Goal: Information Seeking & Learning: Learn about a topic

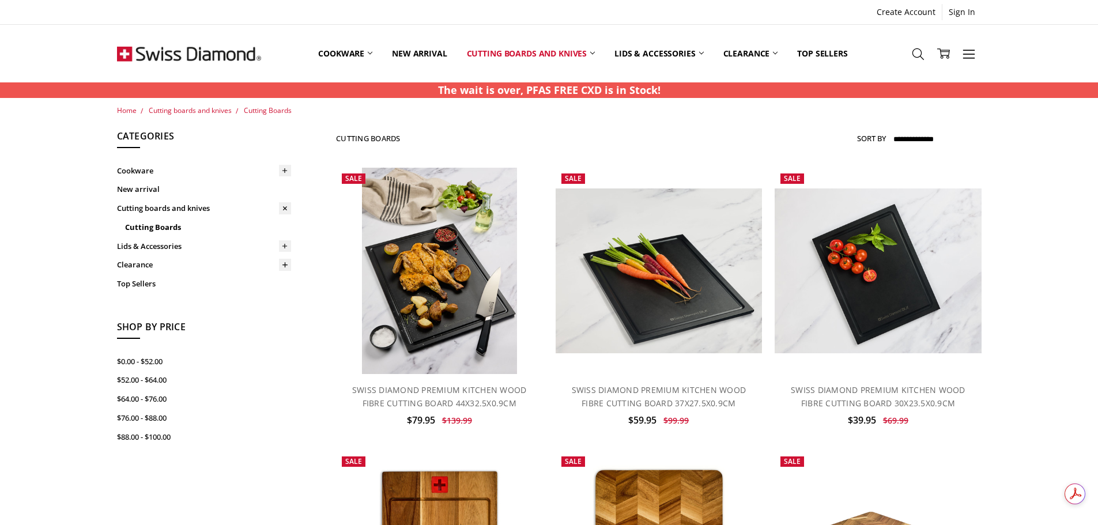
drag, startPoint x: 683, startPoint y: 284, endPoint x: 1057, endPoint y: 296, distance: 374.2
click at [863, 268] on img at bounding box center [878, 270] width 206 height 165
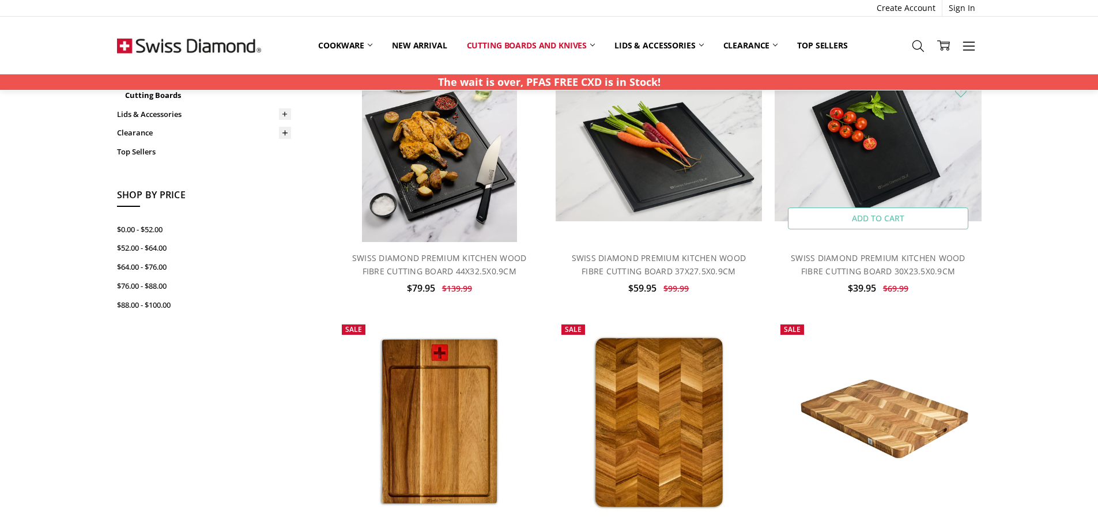
scroll to position [519, 0]
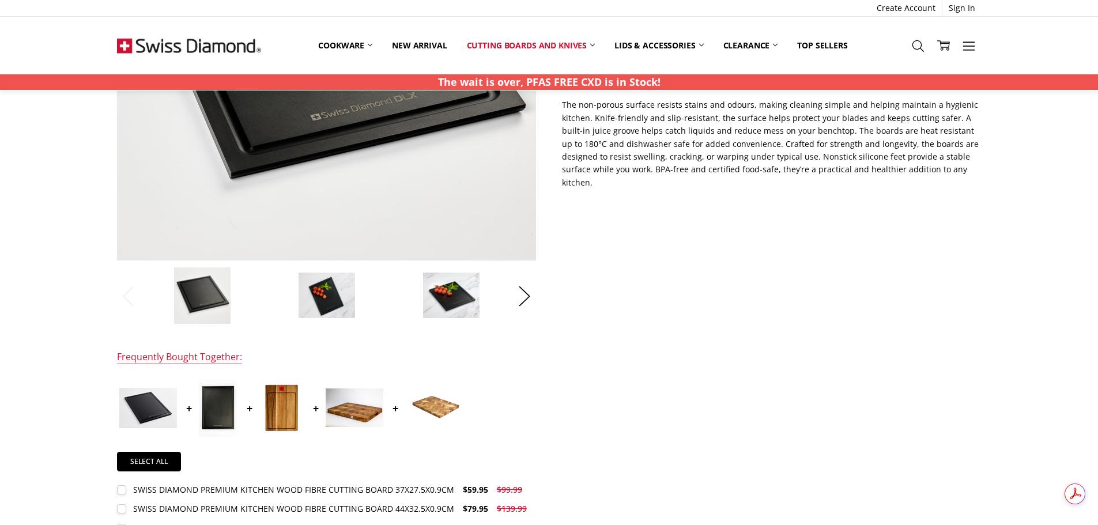
click at [333, 277] on img at bounding box center [327, 295] width 58 height 46
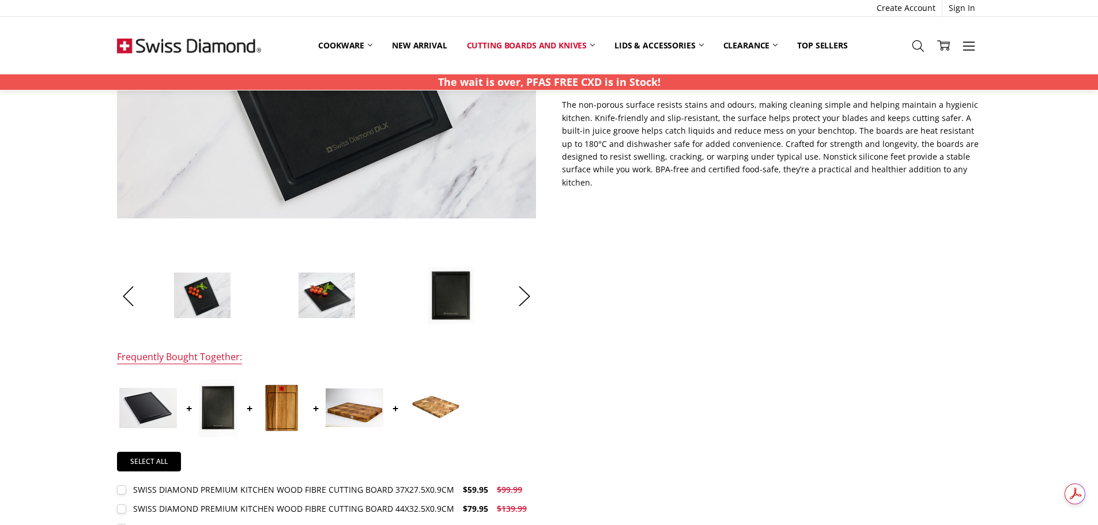
click at [352, 301] on img at bounding box center [327, 295] width 58 height 46
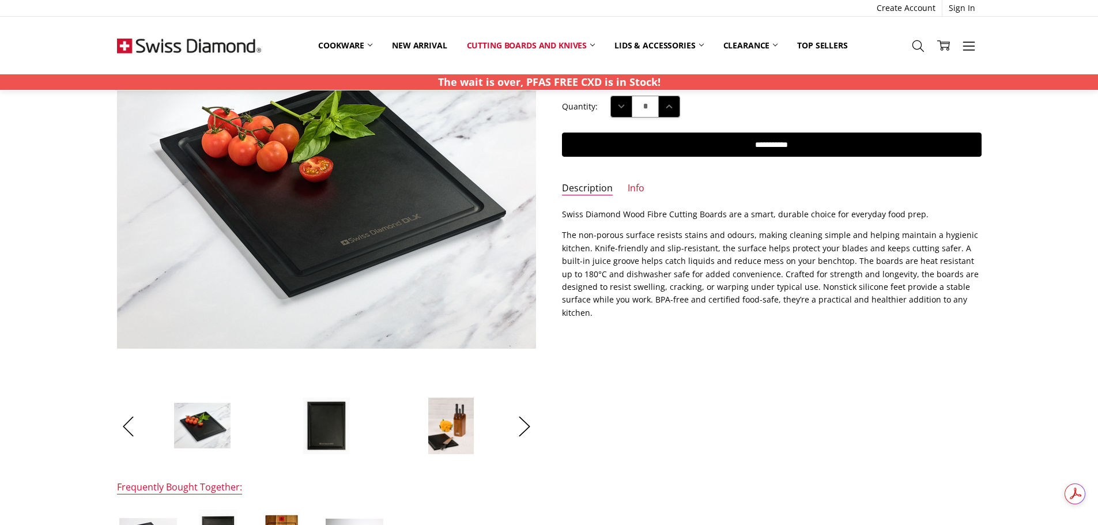
scroll to position [173, 0]
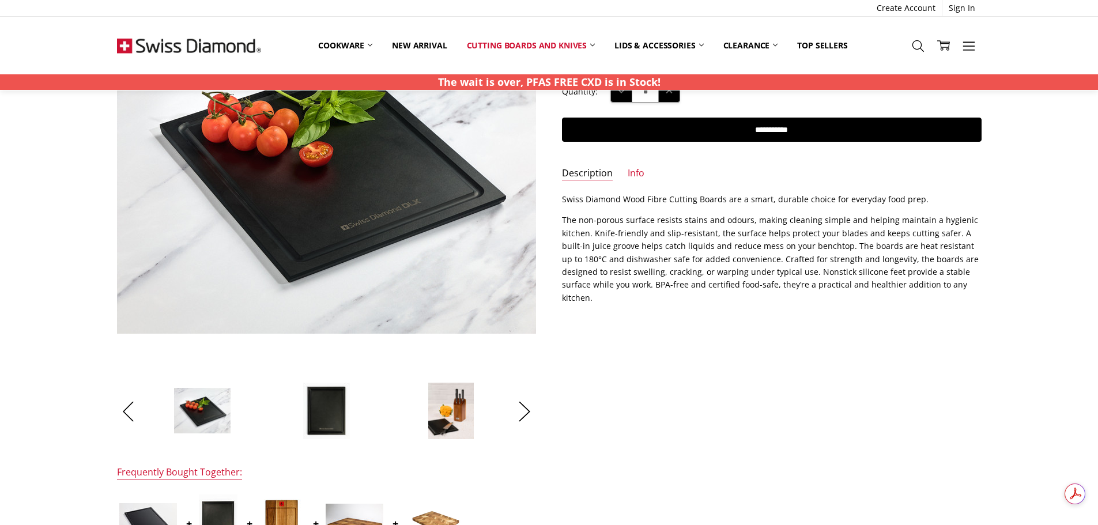
drag, startPoint x: 337, startPoint y: 418, endPoint x: 361, endPoint y: 418, distance: 24.8
click at [337, 418] on img at bounding box center [326, 411] width 47 height 58
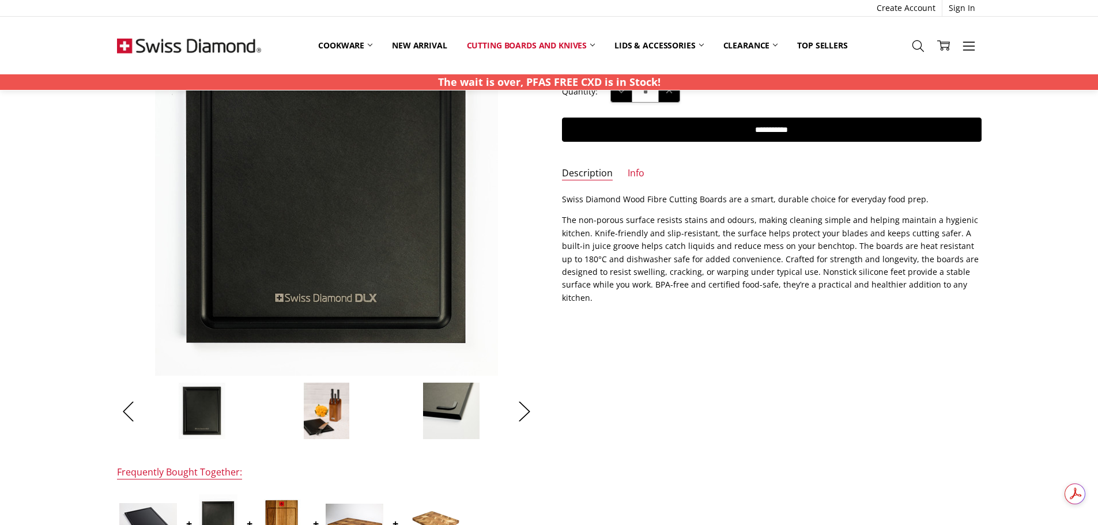
click at [352, 413] on span at bounding box center [327, 411] width 58 height 58
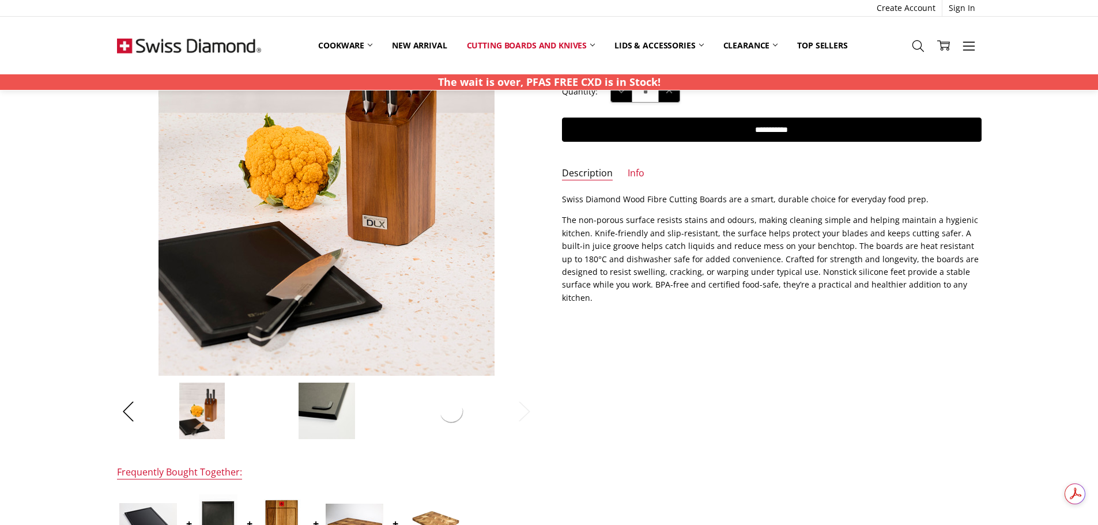
click at [311, 414] on img at bounding box center [327, 411] width 58 height 58
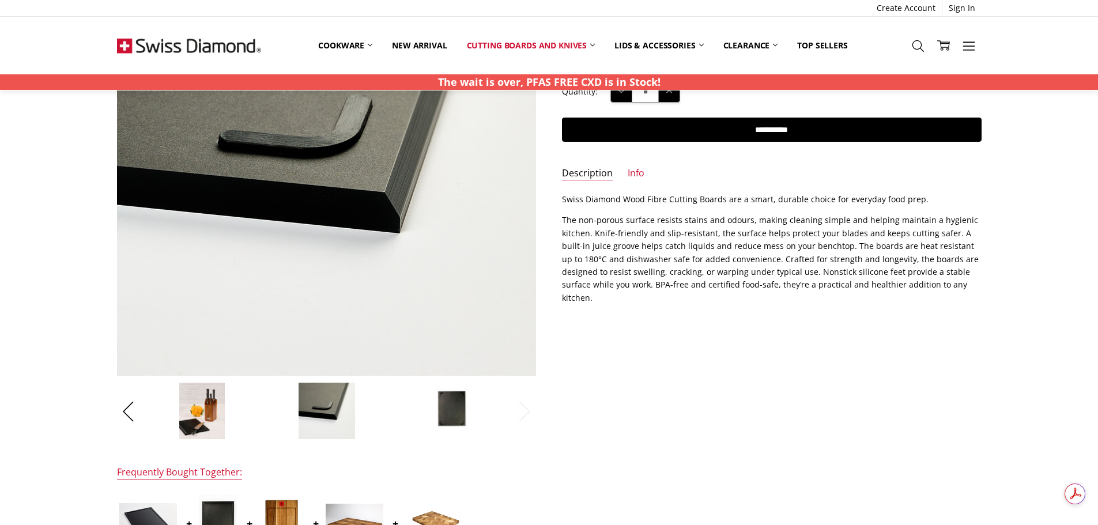
click at [410, 412] on li at bounding box center [451, 411] width 121 height 58
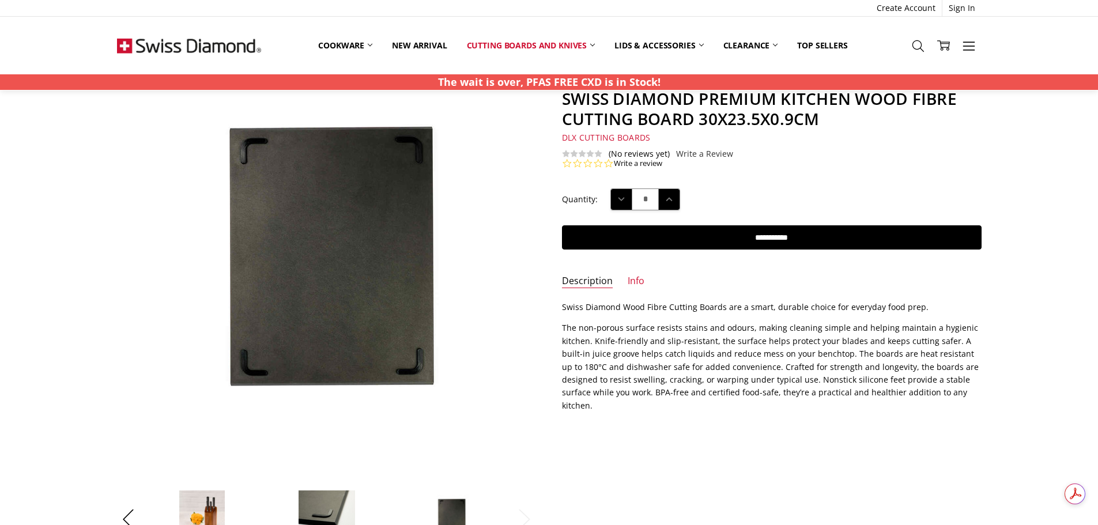
scroll to position [115, 0]
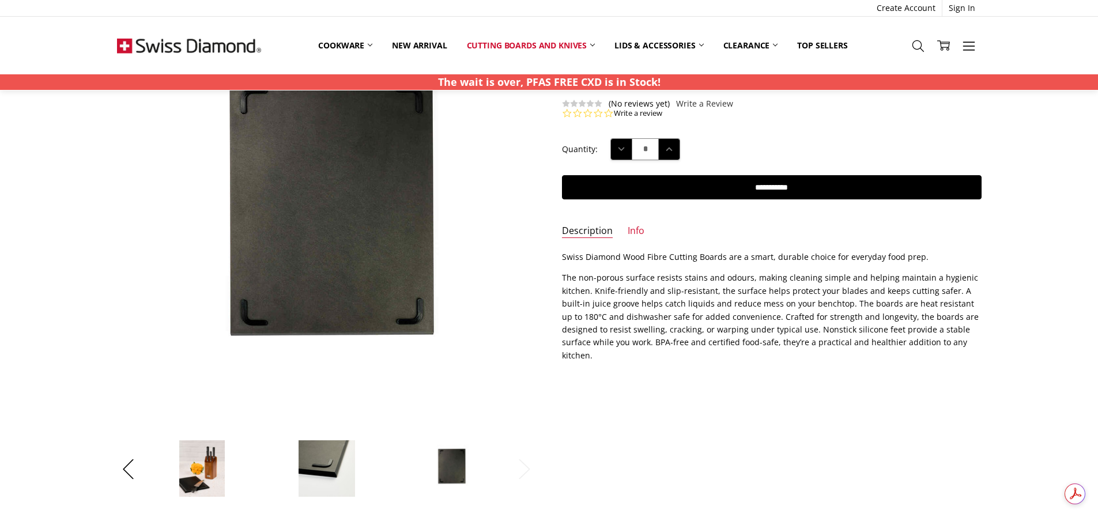
click at [251, 447] on li at bounding box center [202, 469] width 121 height 58
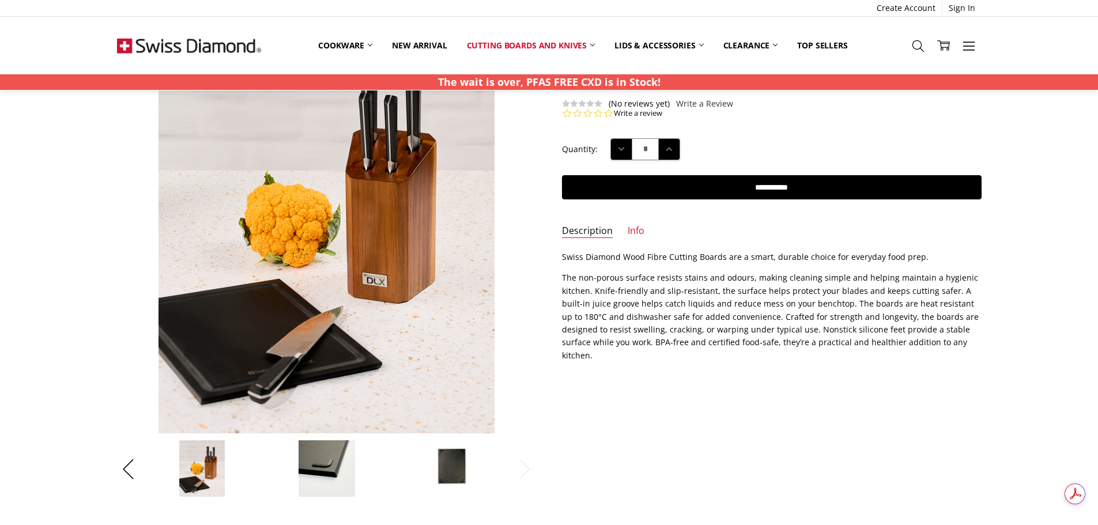
click at [199, 452] on img at bounding box center [202, 469] width 46 height 58
click at [123, 469] on button "Previous" at bounding box center [128, 468] width 23 height 35
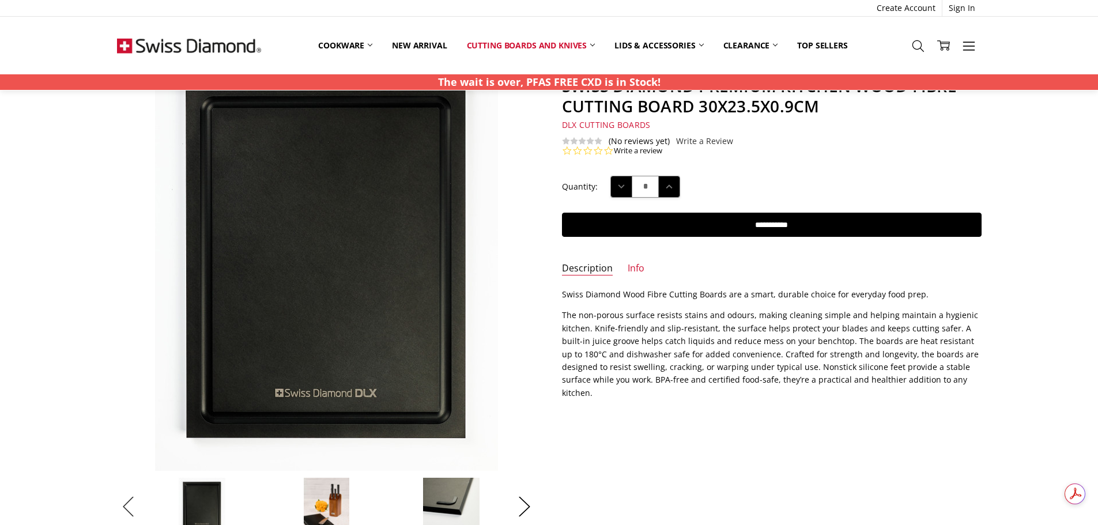
scroll to position [58, 0]
